Goal: Register for event/course

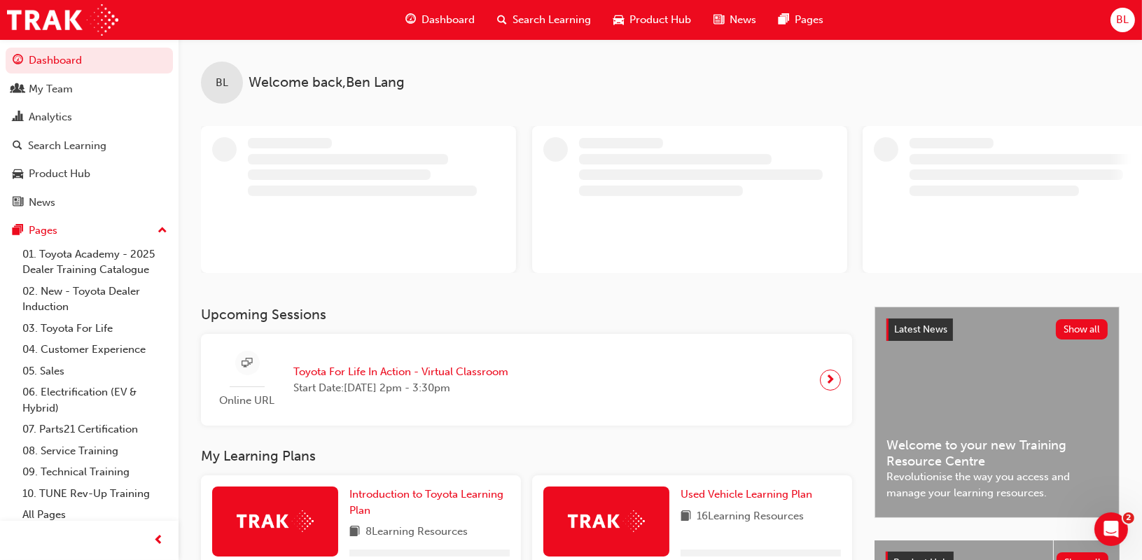
click at [541, 18] on span "Search Learning" at bounding box center [551, 20] width 78 height 16
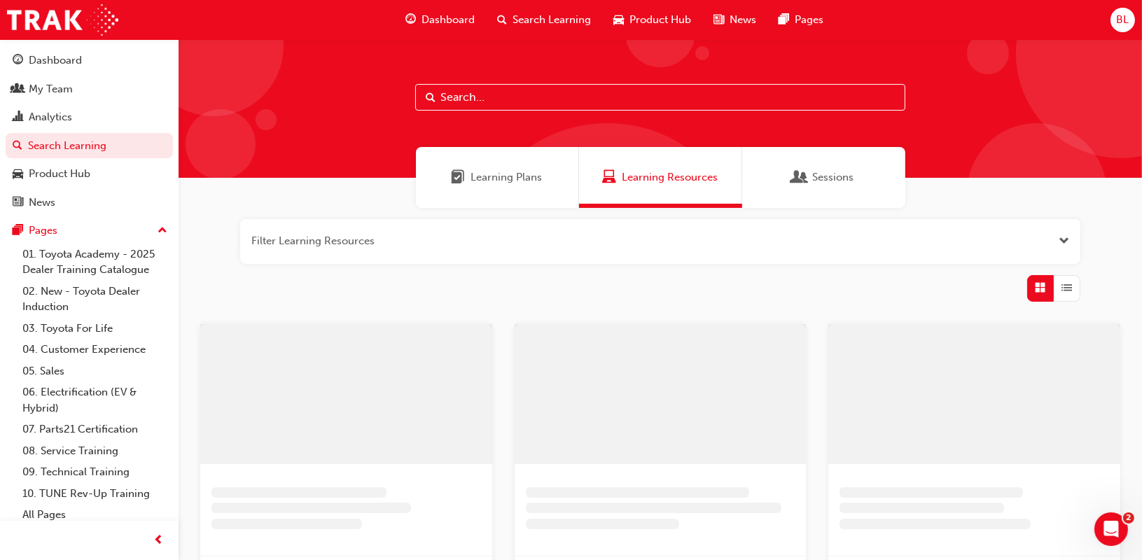
click at [535, 107] on input "text" at bounding box center [660, 97] width 490 height 27
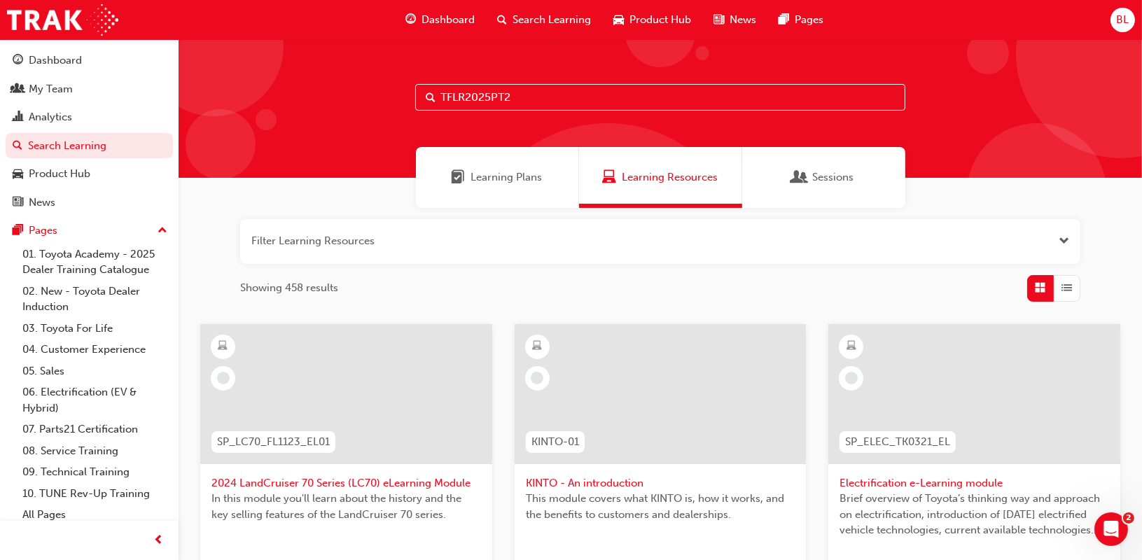
type input "TFLR2025PT2"
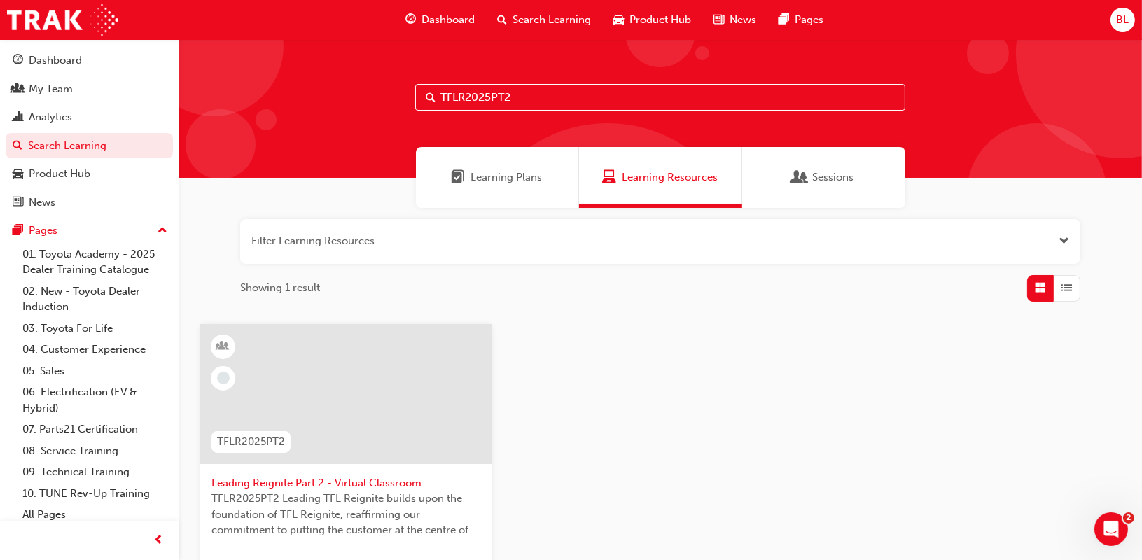
click at [291, 477] on span "Leading Reignite Part 2 - Virtual Classroom" at bounding box center [346, 483] width 270 height 16
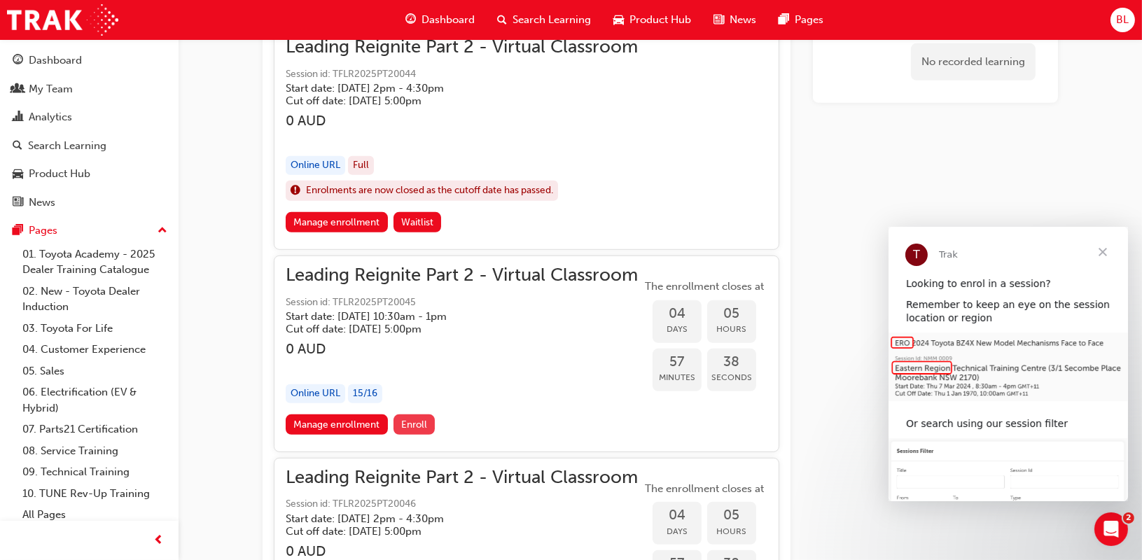
click at [407, 422] on span "Enroll" at bounding box center [414, 425] width 26 height 12
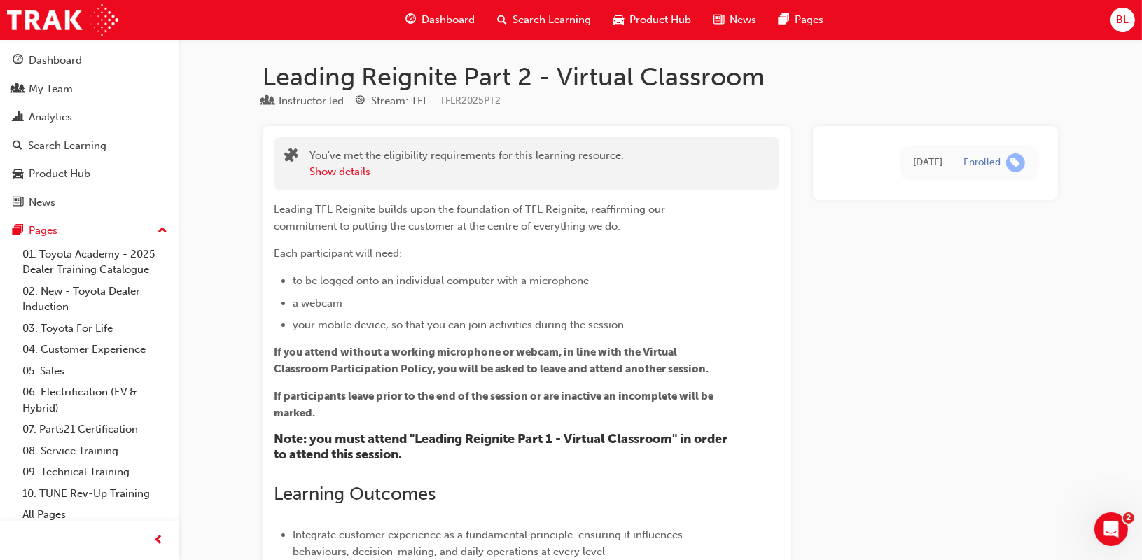
click at [1124, 20] on span "BL" at bounding box center [1122, 20] width 13 height 16
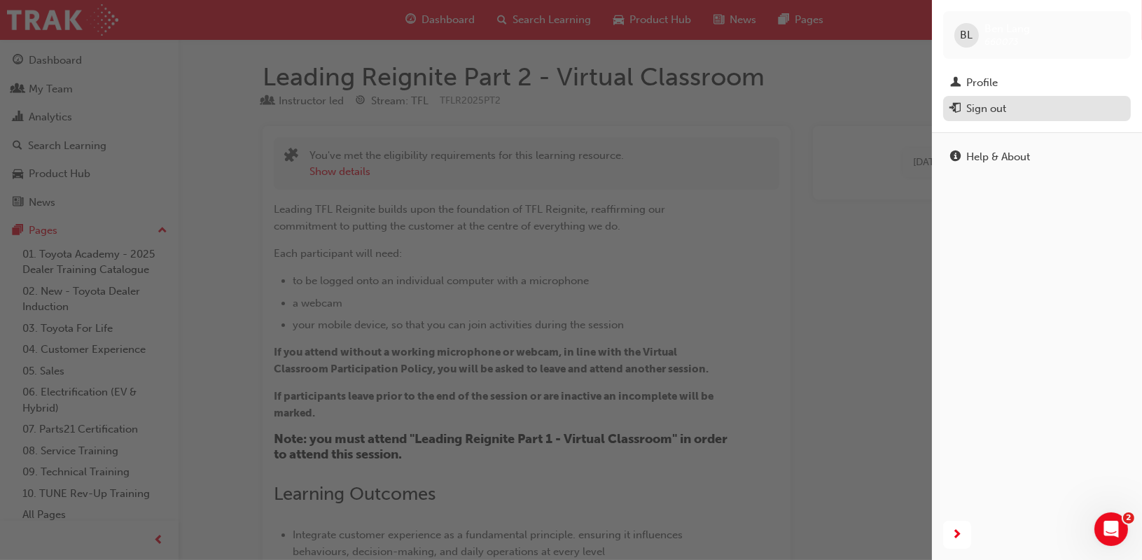
click at [998, 114] on div "Sign out" at bounding box center [986, 109] width 40 height 16
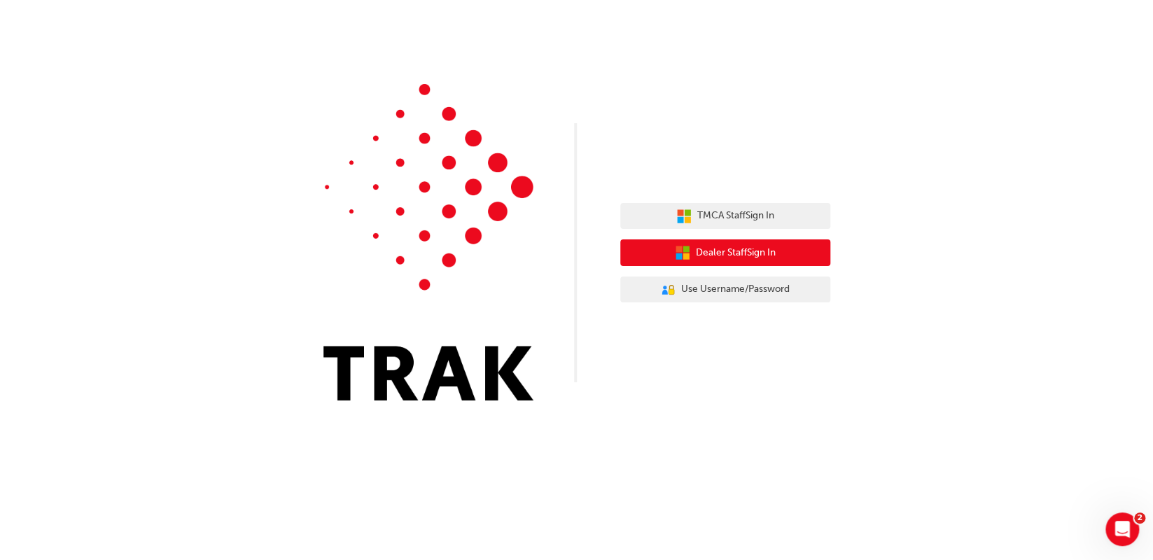
click at [680, 250] on icon "button" at bounding box center [682, 252] width 15 height 15
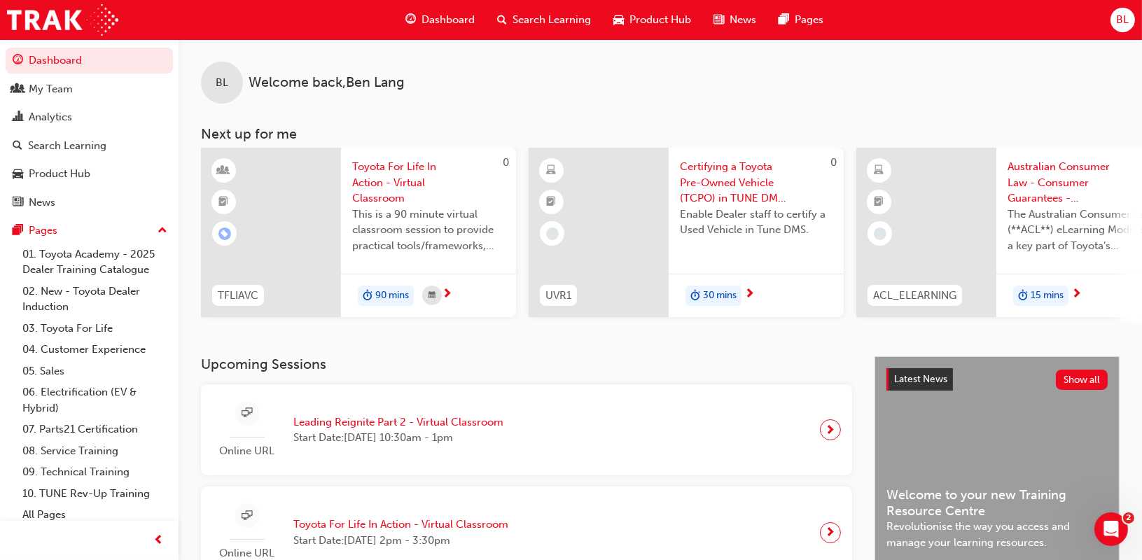
click at [1138, 19] on div "Dashboard Search Learning Product Hub News Pages BL" at bounding box center [571, 20] width 1142 height 40
click at [1132, 25] on div "BL" at bounding box center [1122, 20] width 25 height 25
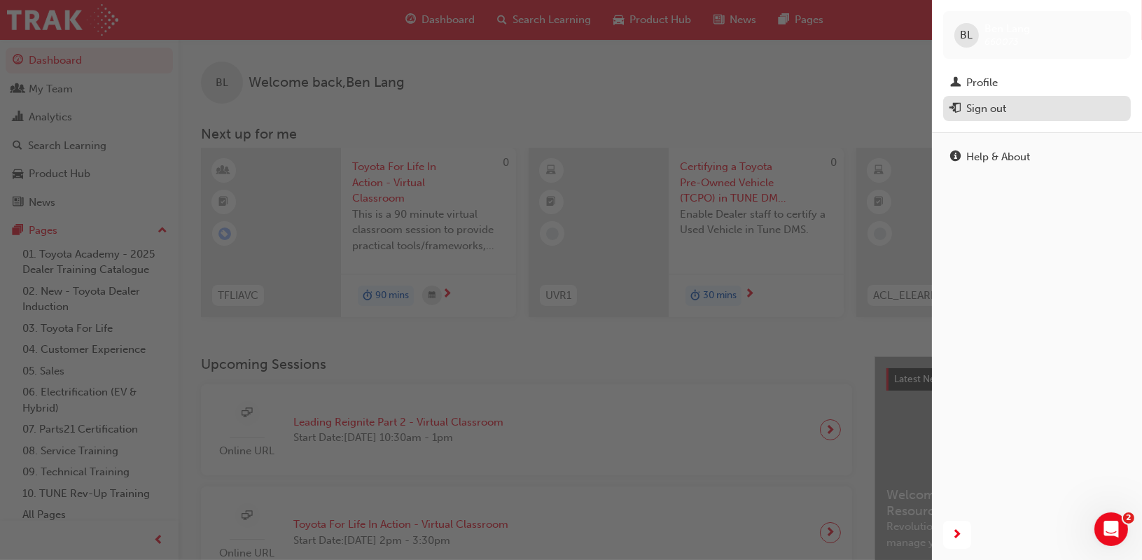
click at [1008, 106] on div "Sign out" at bounding box center [1037, 109] width 174 height 18
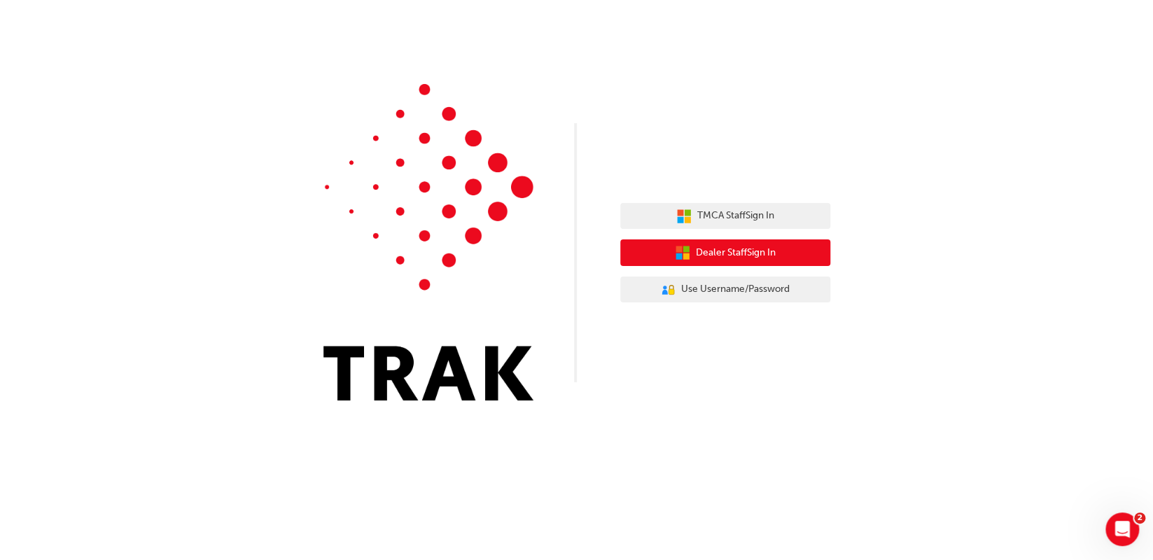
click at [739, 251] on span "Dealer Staff Sign In" at bounding box center [736, 253] width 80 height 16
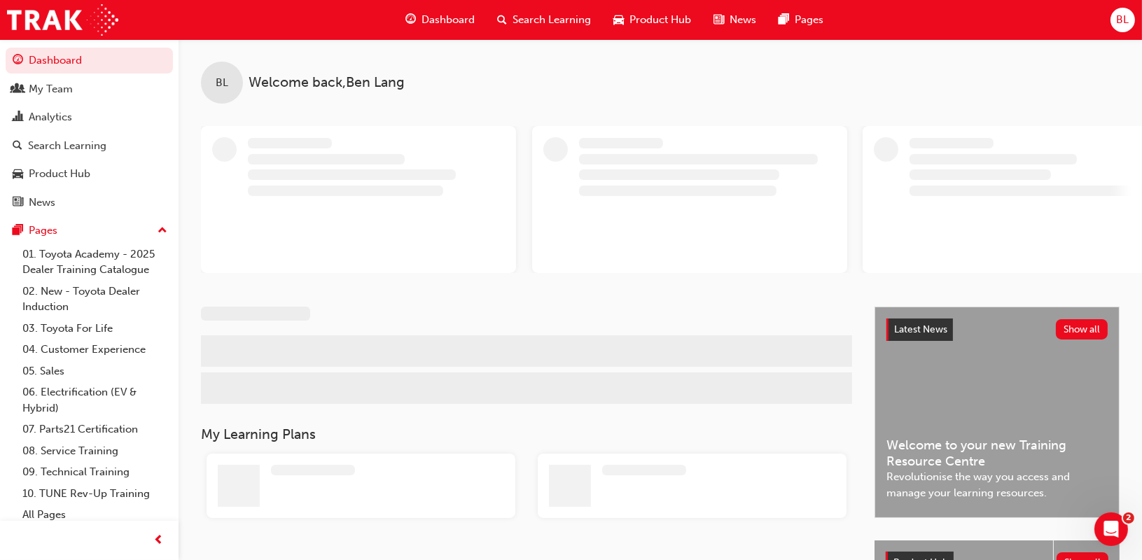
click at [1129, 18] on div "BL" at bounding box center [1122, 20] width 25 height 25
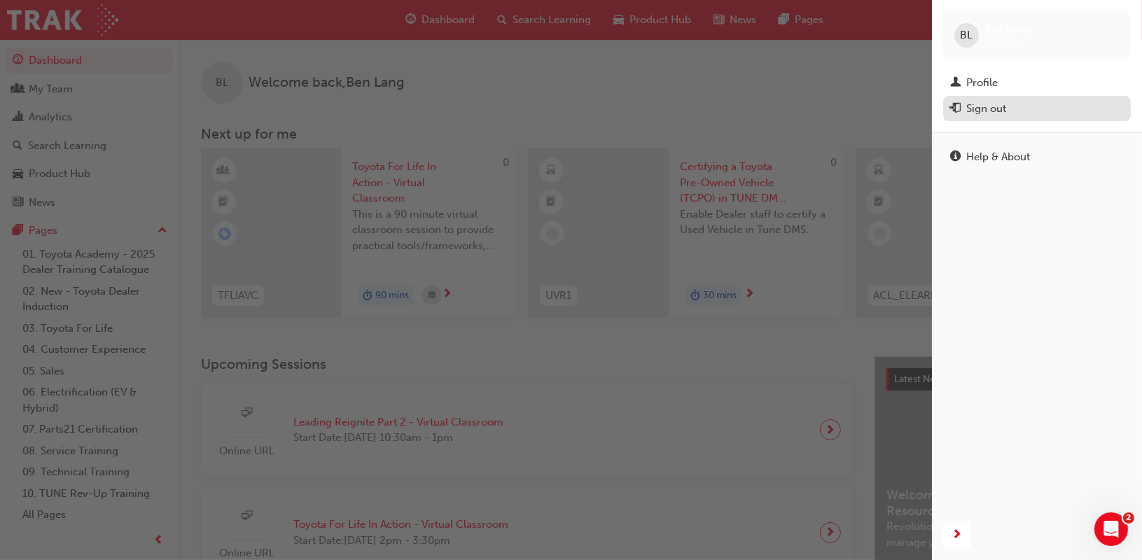
click at [998, 114] on div "Sign out" at bounding box center [986, 109] width 40 height 16
